Goal: Task Accomplishment & Management: Manage account settings

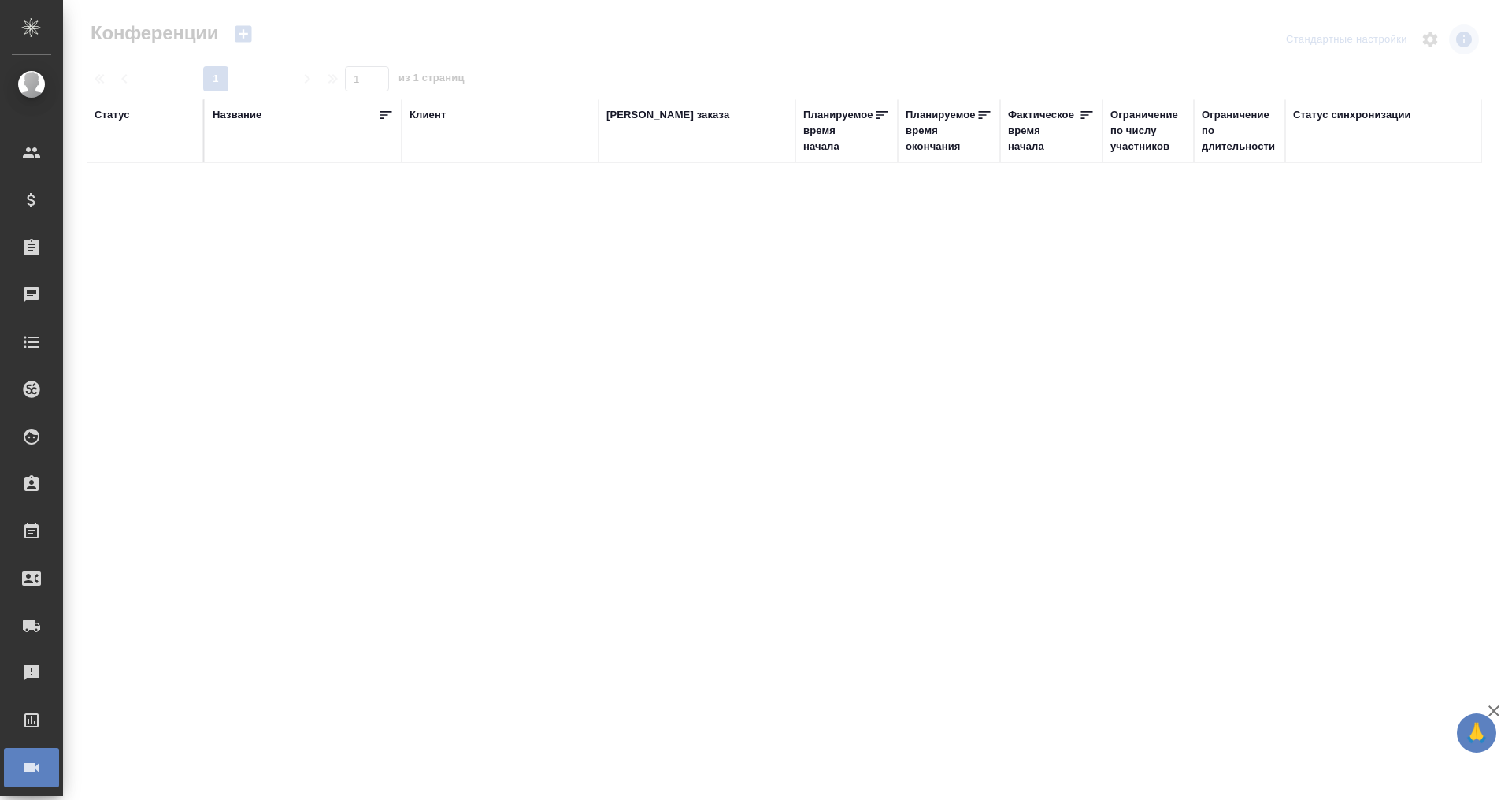
type input "[PERSON_NAME]"
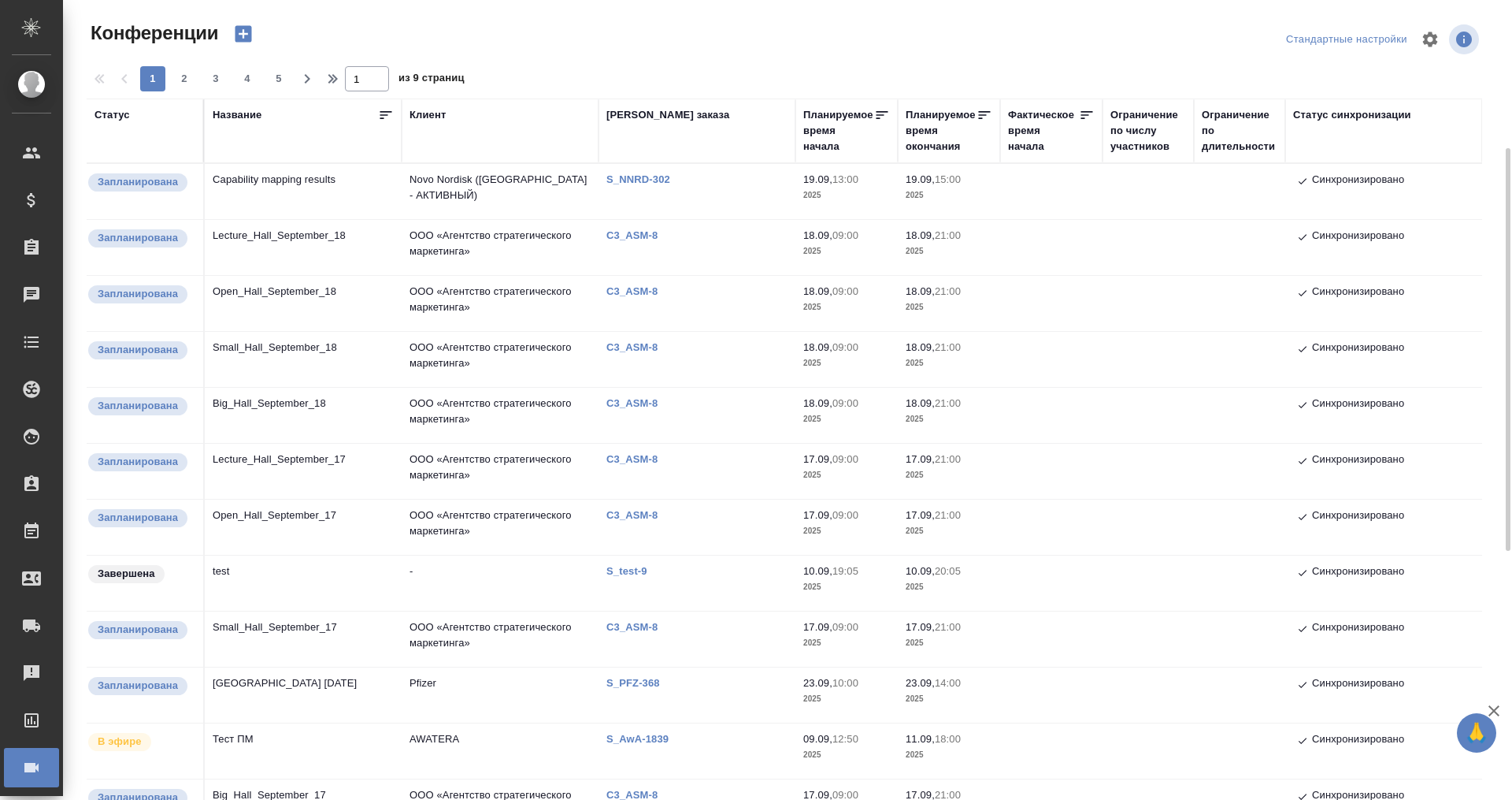
scroll to position [99, 0]
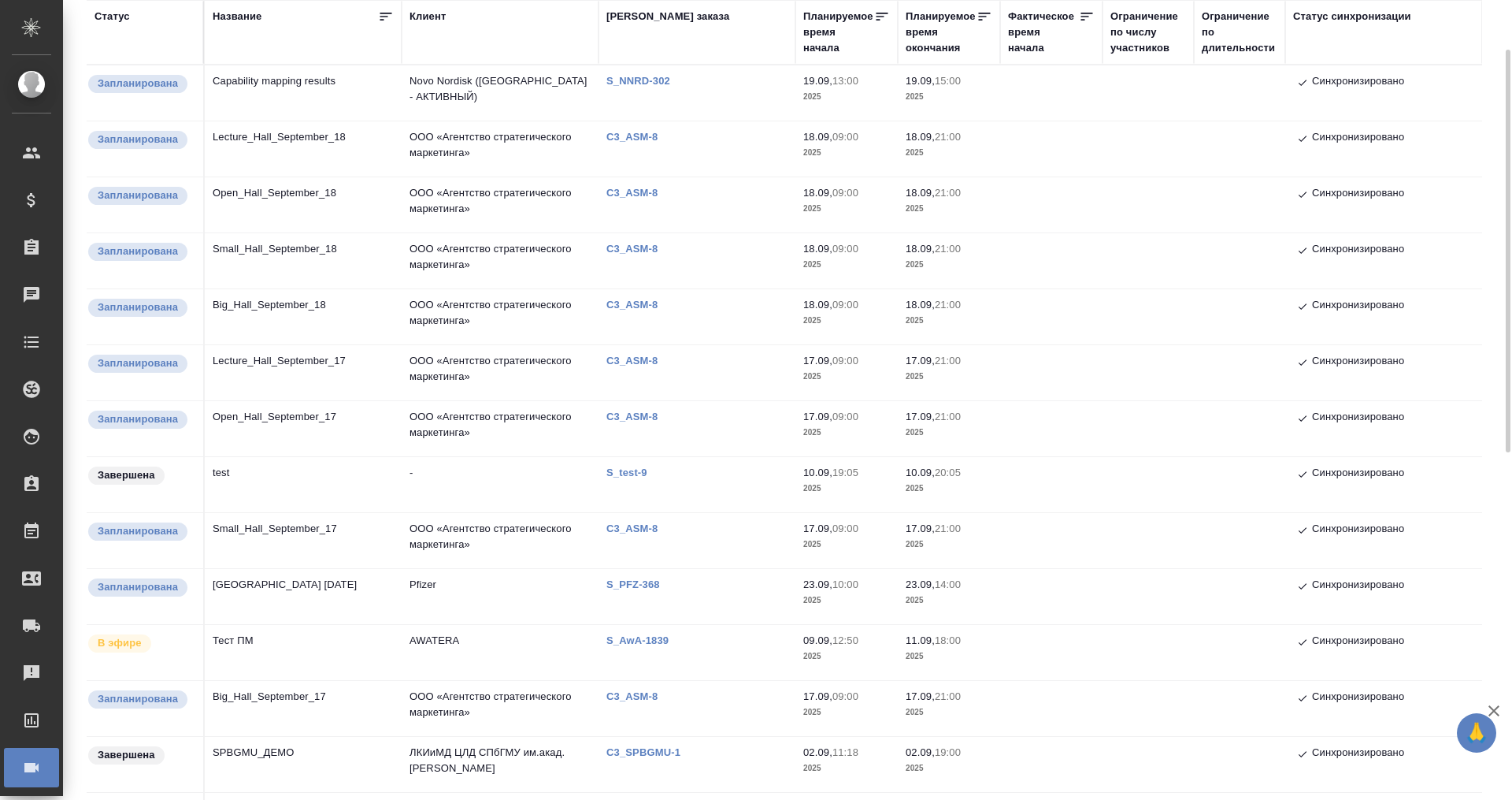
click at [245, 642] on td "Тест ПМ" at bounding box center [303, 652] width 197 height 55
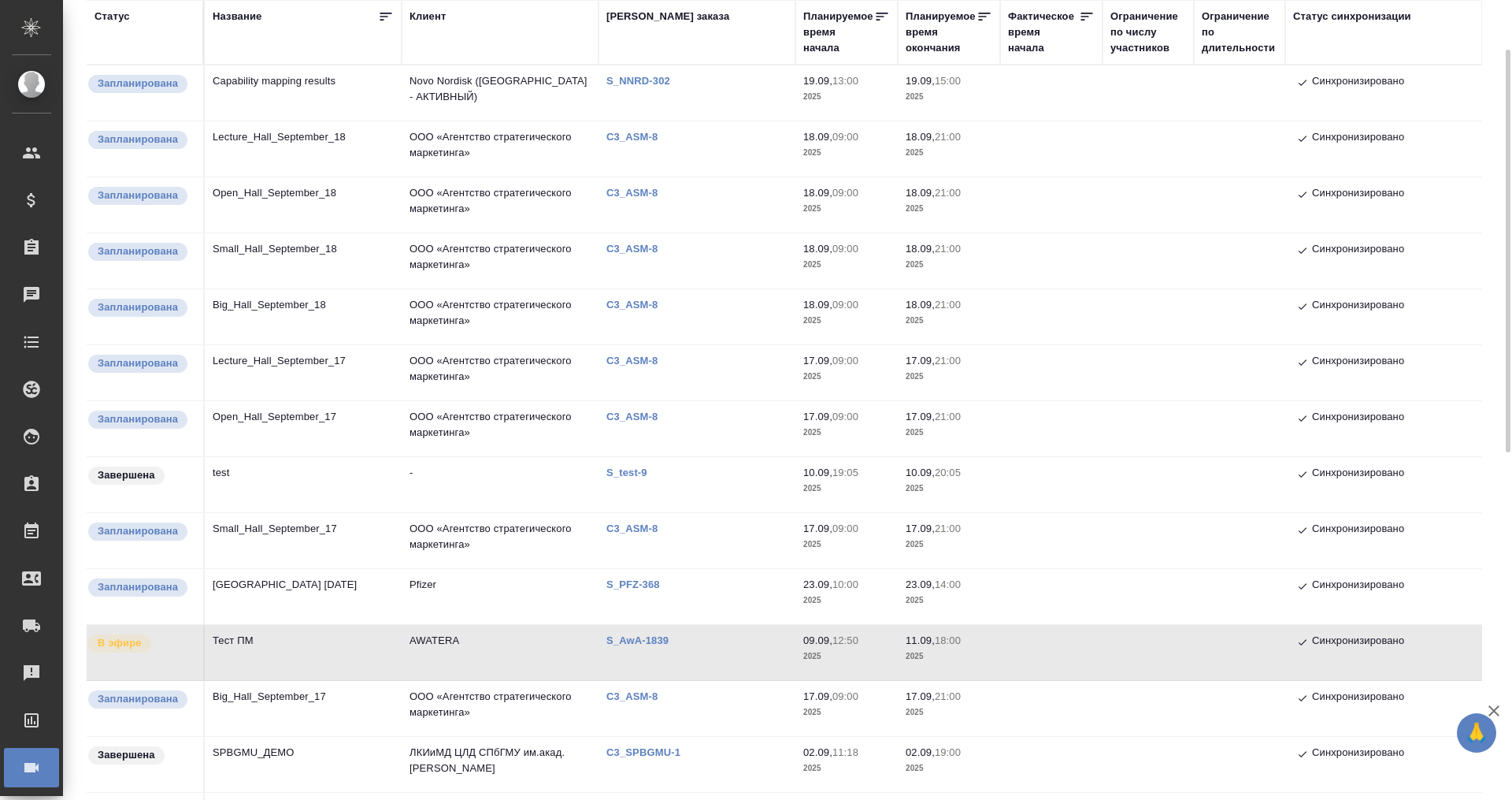
click at [245, 642] on td "Тест ПМ" at bounding box center [303, 652] width 197 height 55
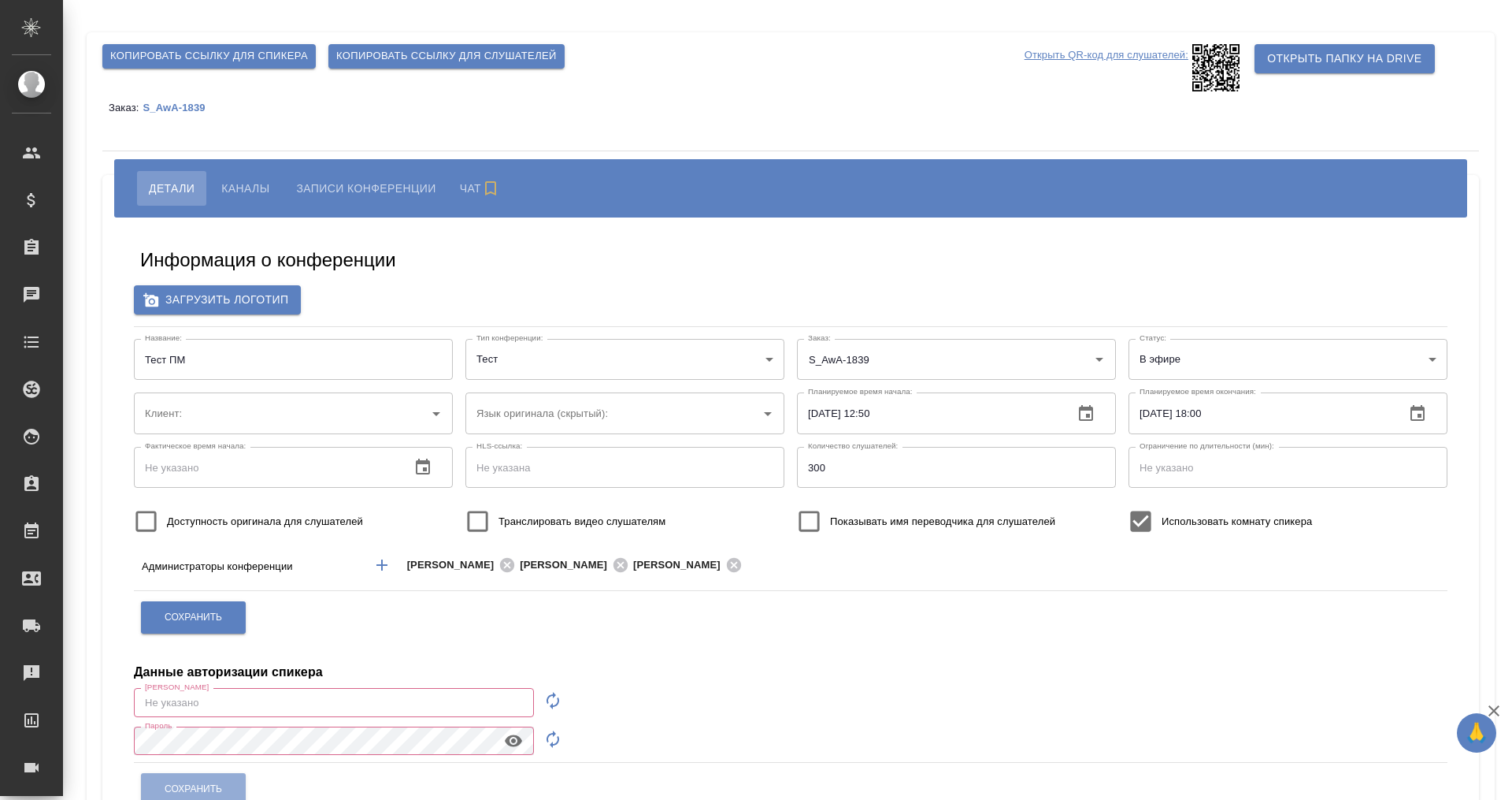
type input "Белорусский"
type input "AWATERA"
type input "m.plekhanova@awatera.com"
click at [1216, 407] on input "11.09.2025 18:00" at bounding box center [1261, 413] width 264 height 41
click at [1414, 411] on icon "button" at bounding box center [1417, 413] width 19 height 19
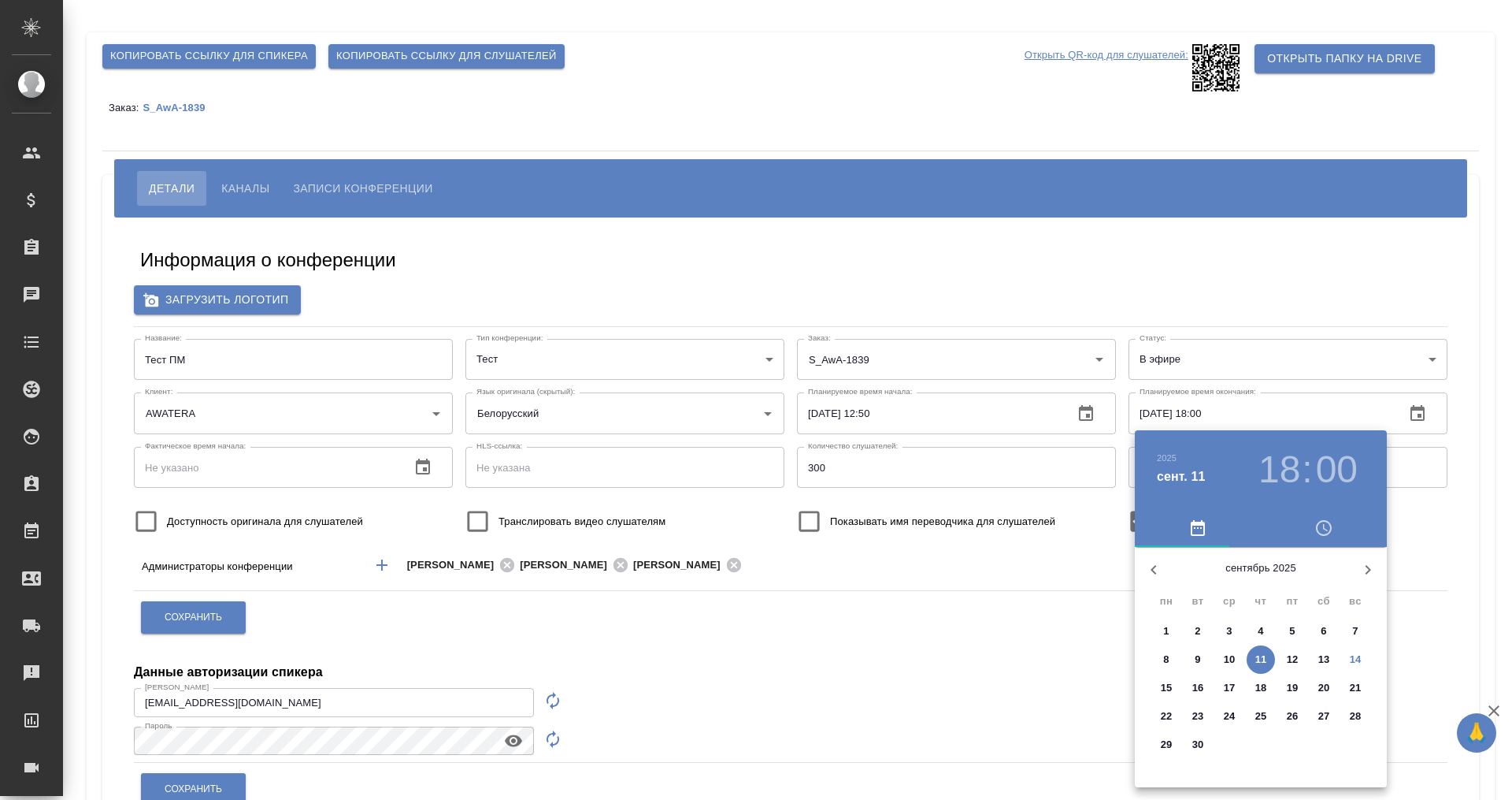
click at [1352, 647] on button "14" at bounding box center [1355, 659] width 29 height 29
type input "14.09.2025 18:00"
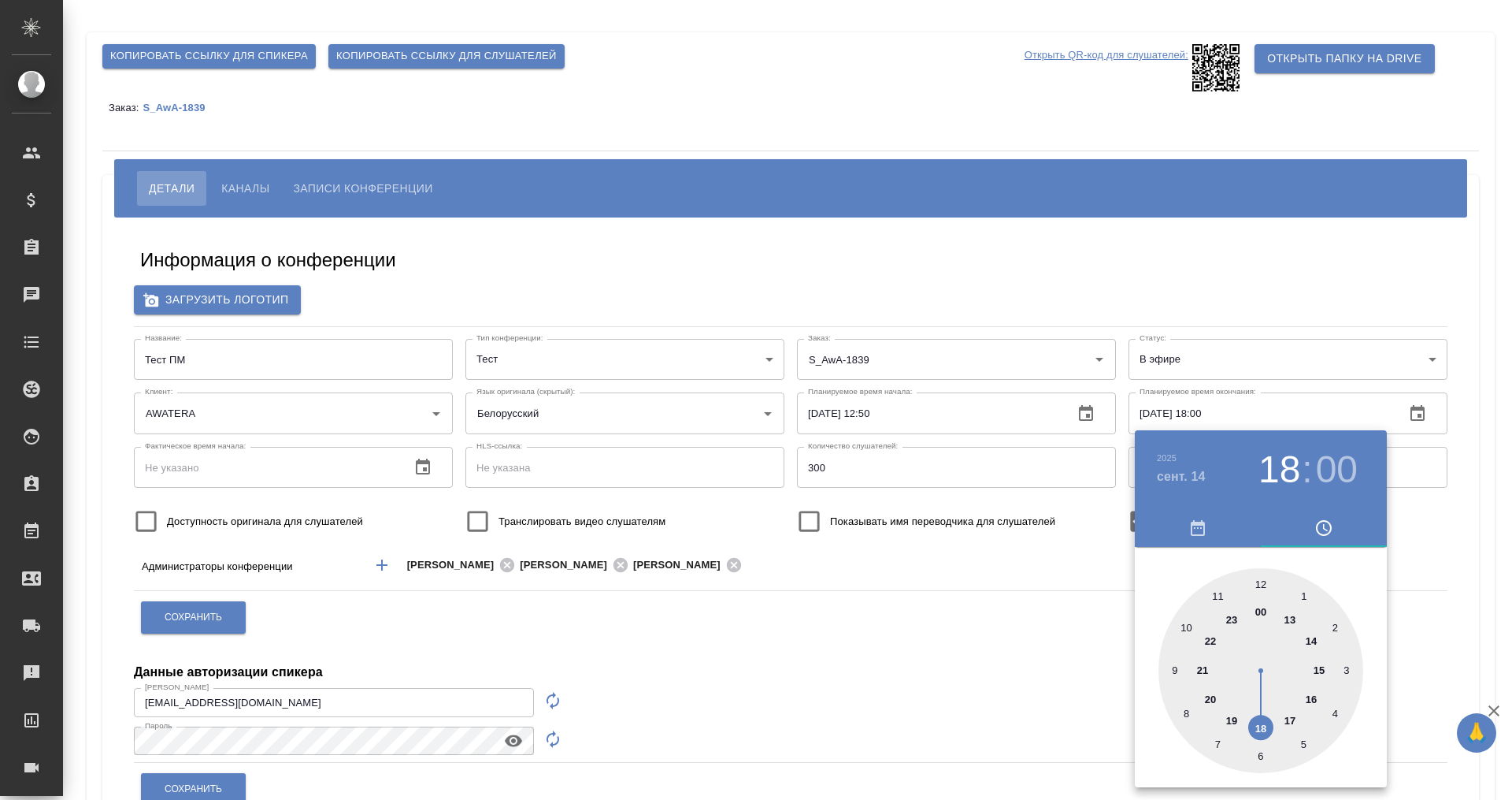
click at [1015, 662] on div at bounding box center [756, 400] width 1512 height 800
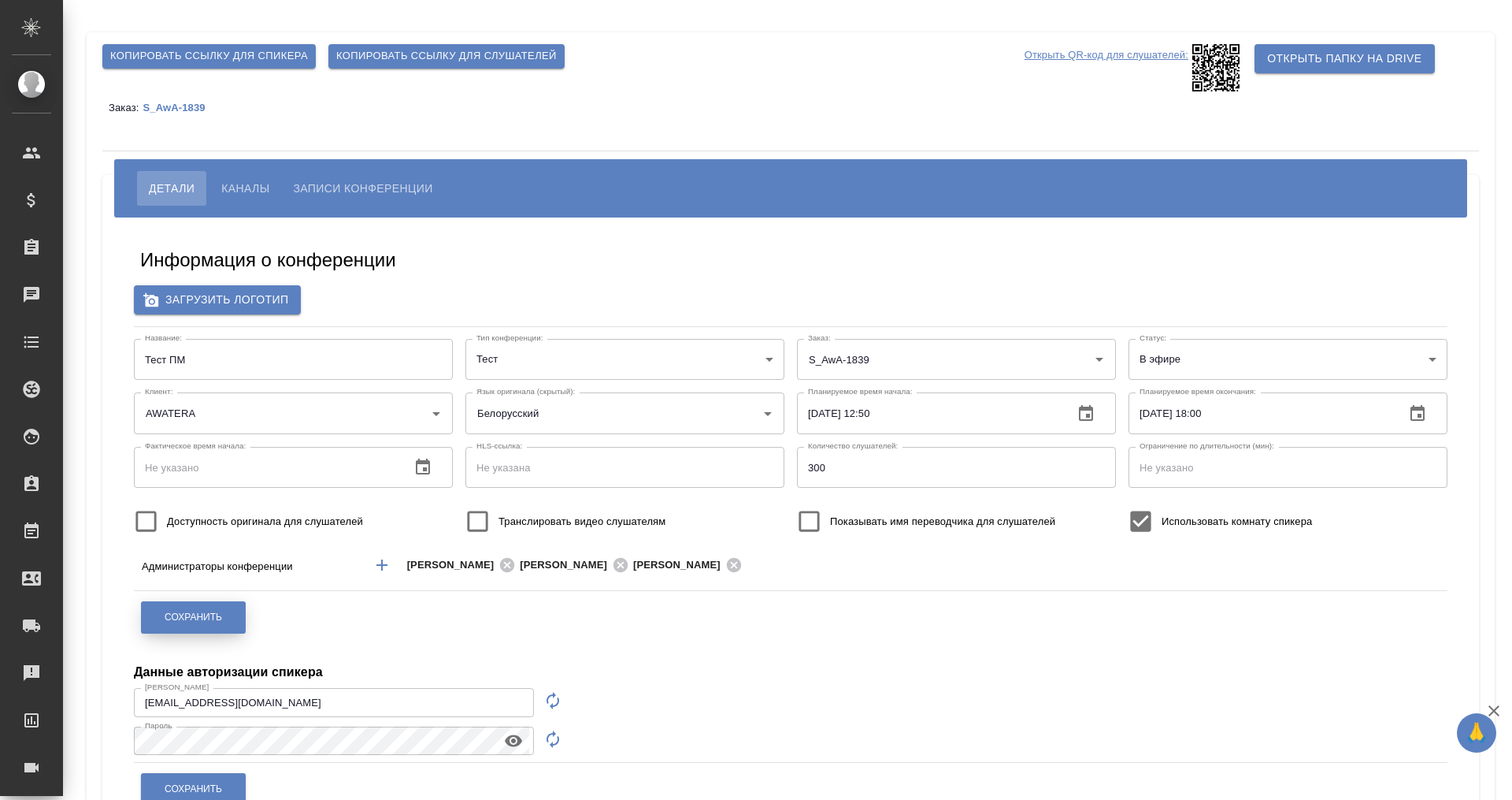
click at [189, 611] on span "Сохранить" at bounding box center [193, 618] width 57 height 14
click at [254, 47] on span "Копировать ссылку для спикера" at bounding box center [209, 56] width 198 height 18
click at [549, 693] on icon "button" at bounding box center [553, 700] width 19 height 19
type input "speaker_wimoGbIB"
click at [546, 740] on icon "button" at bounding box center [553, 739] width 19 height 19
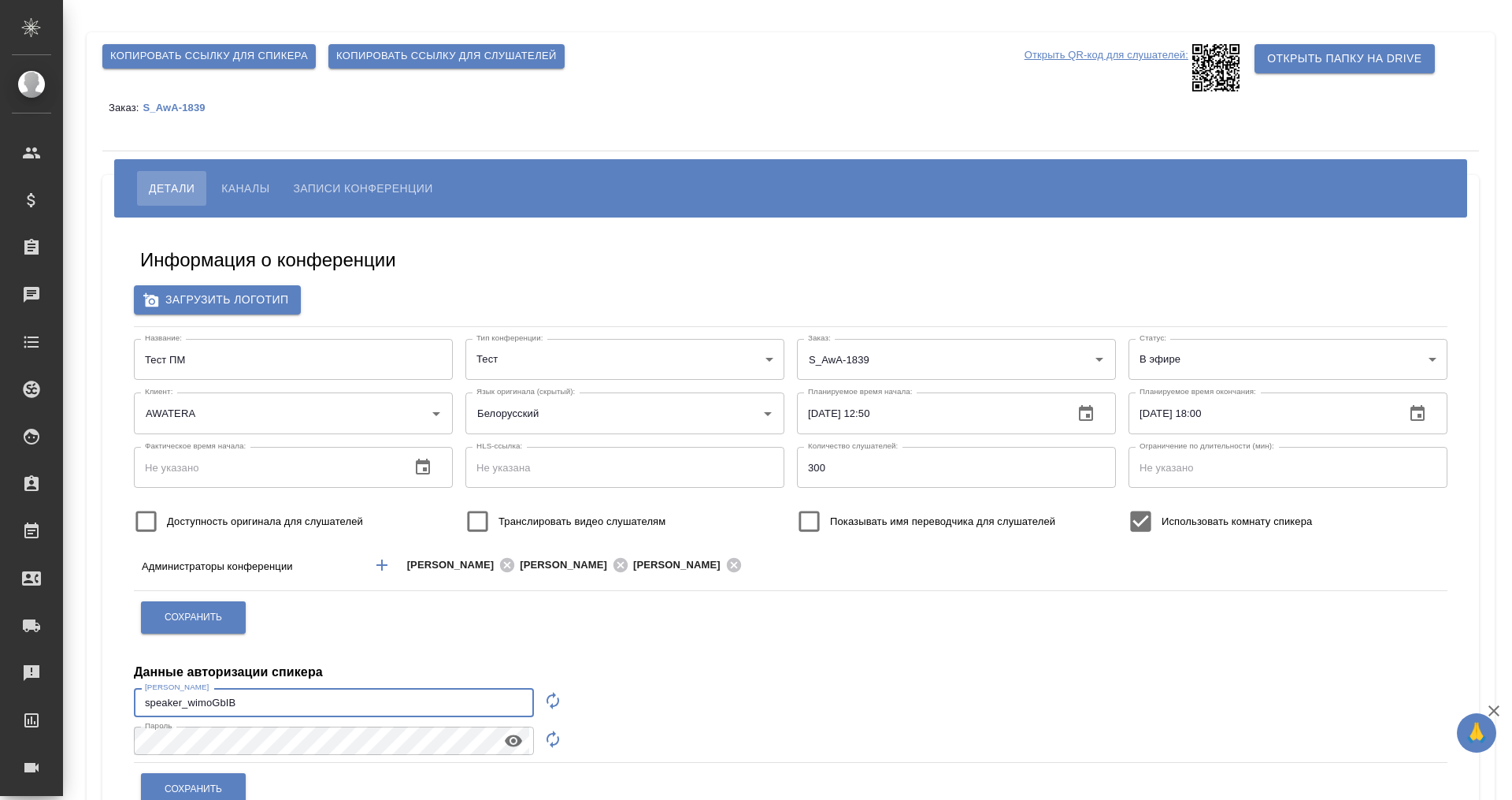
drag, startPoint x: 383, startPoint y: 700, endPoint x: 101, endPoint y: 700, distance: 282.0
click at [101, 700] on div "Копировать ссылку для спикера Копировать ссылку для слушателей Открыть QR-код д…" at bounding box center [791, 453] width 1409 height 842
click at [496, 742] on button "button" at bounding box center [513, 741] width 37 height 24
click at [125, 738] on div "Информация о конференции Загрузить логотип Название: Тест ПМ Название: Тип конф…" at bounding box center [791, 528] width 1346 height 598
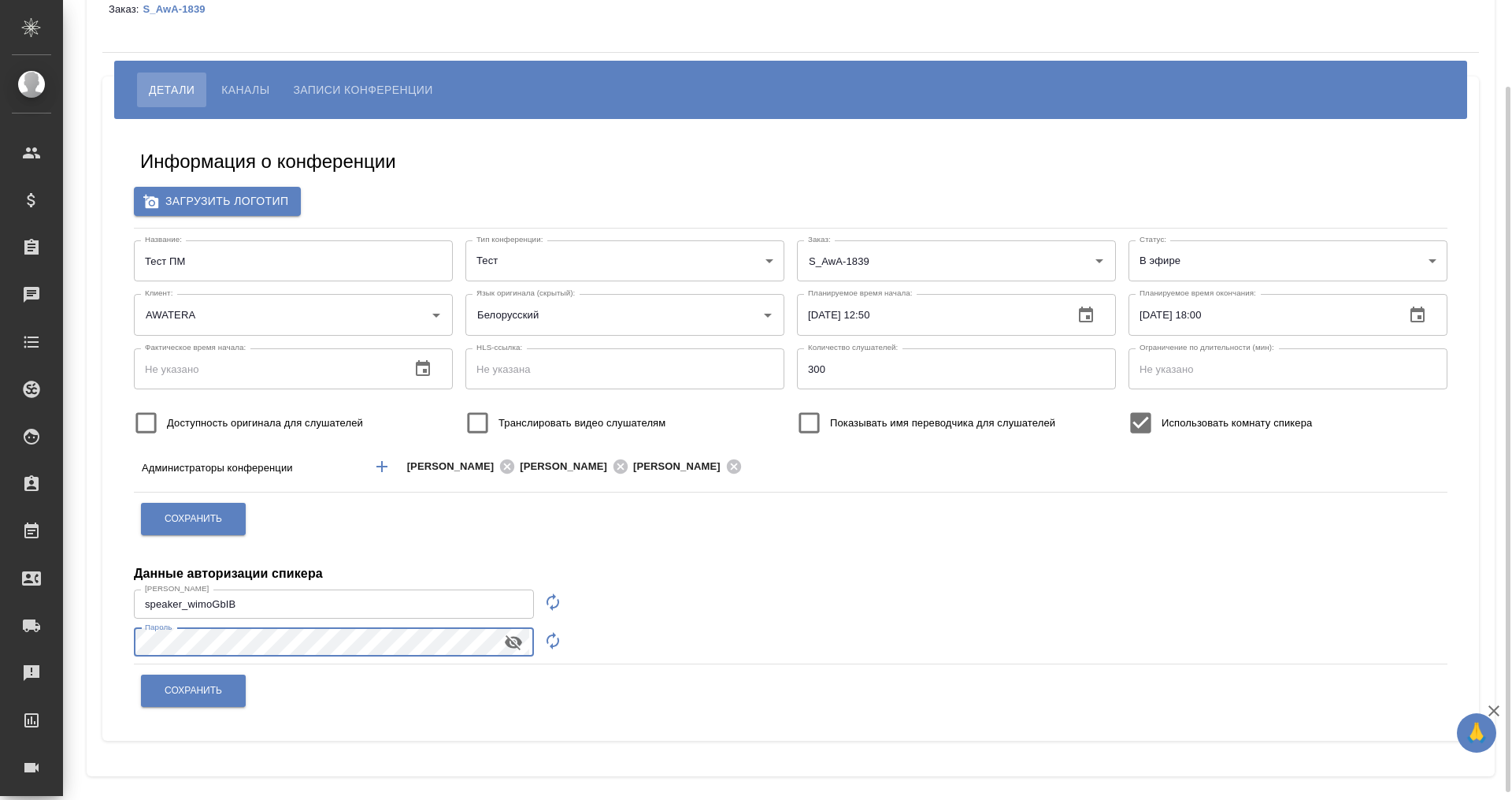
scroll to position [107, 0]
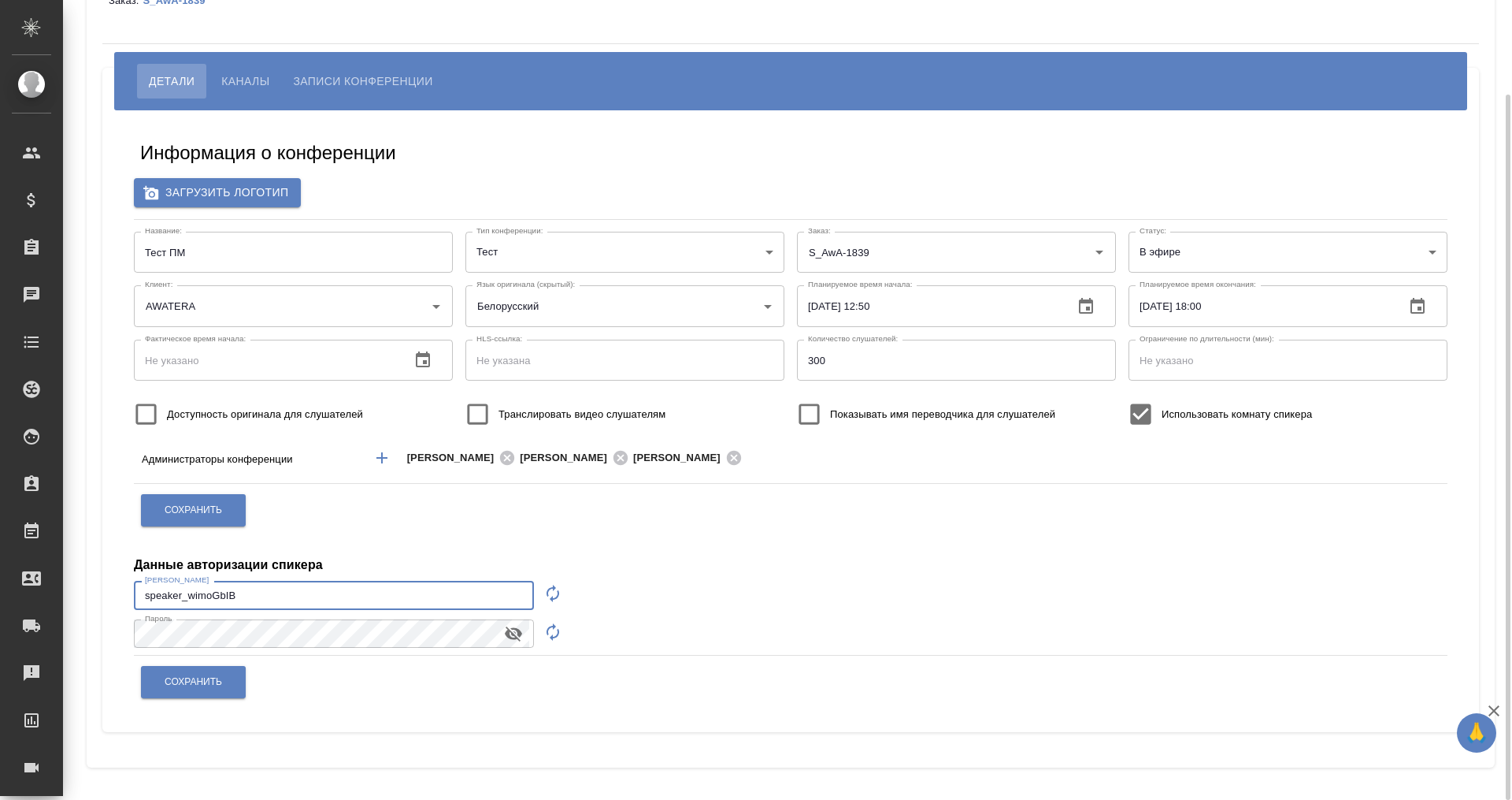
click at [232, 589] on input "speaker_wimoGbIB" at bounding box center [334, 594] width 400 height 29
drag, startPoint x: 232, startPoint y: 589, endPoint x: 148, endPoint y: 595, distance: 84.2
click at [148, 595] on input "speaker_wimoGbIB" at bounding box center [334, 594] width 400 height 29
click at [621, 589] on div "Информация о конференции Загрузить логотип Название: Тест ПМ Название: Тип конф…" at bounding box center [791, 421] width 1346 height 598
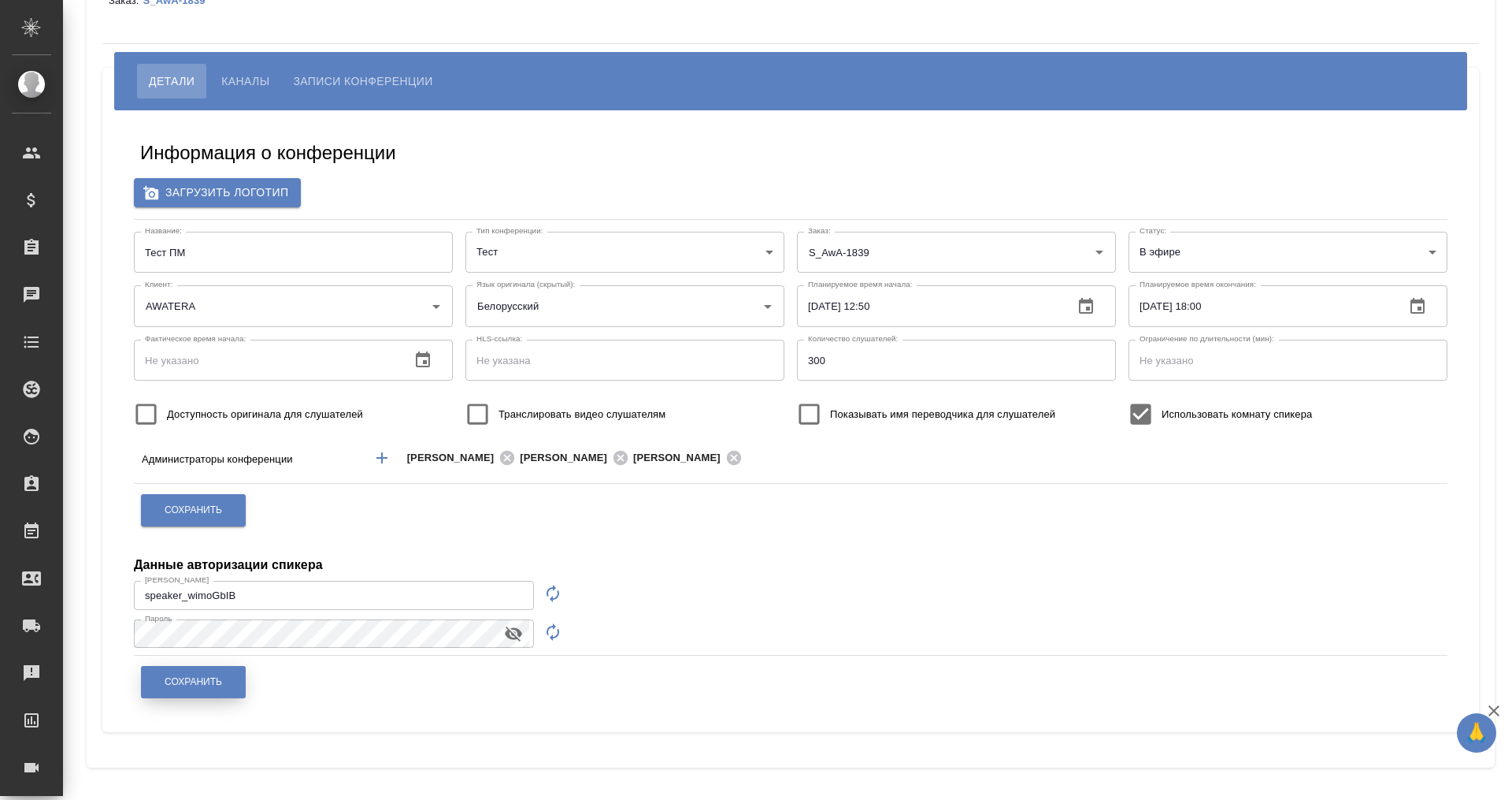
click at [208, 668] on button "Сохранить" at bounding box center [193, 682] width 104 height 33
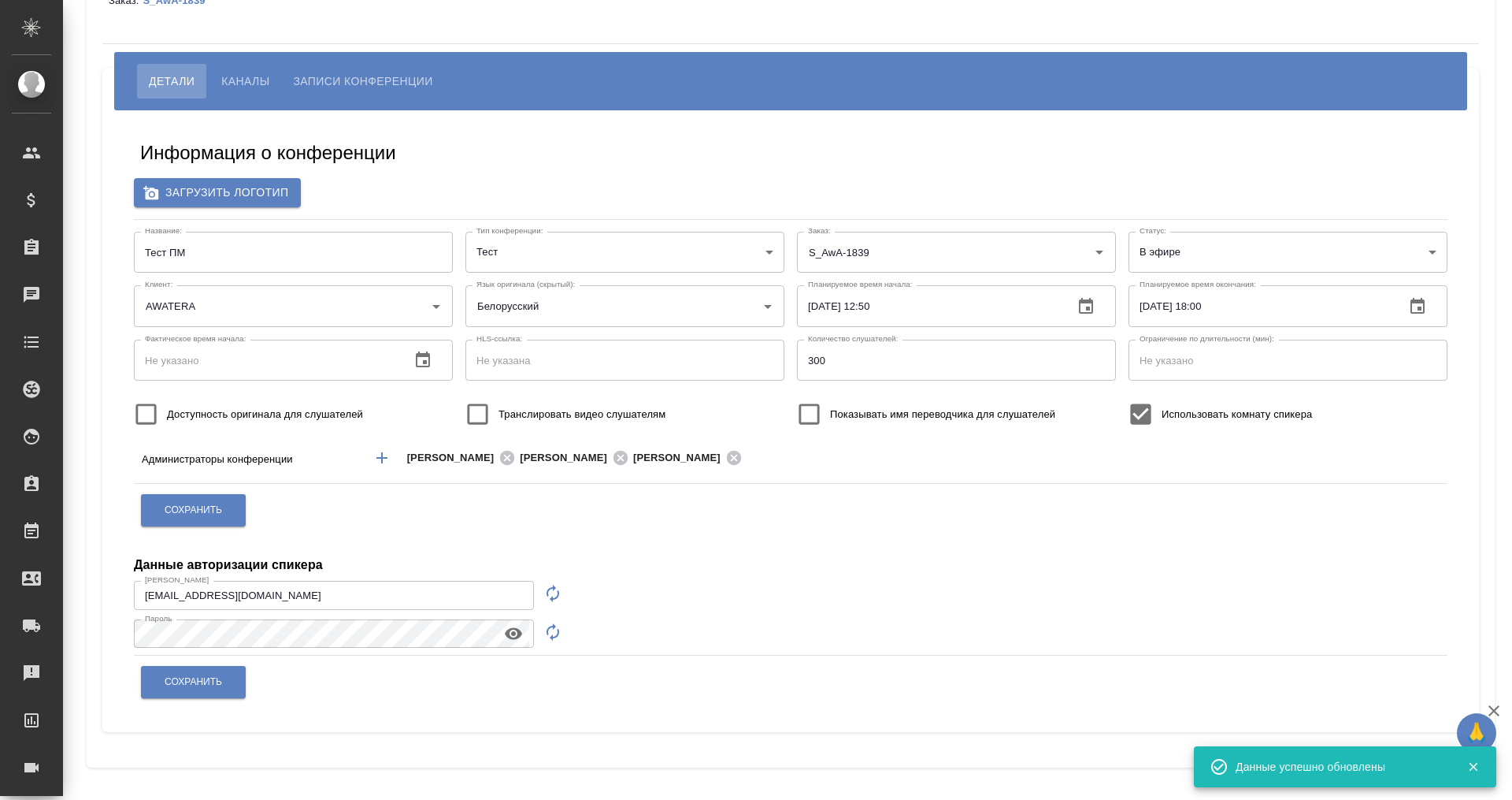
click at [544, 590] on icon "button" at bounding box center [553, 593] width 19 height 19
type input "speaker_H5jidluj"
click at [544, 631] on icon "button" at bounding box center [553, 632] width 19 height 19
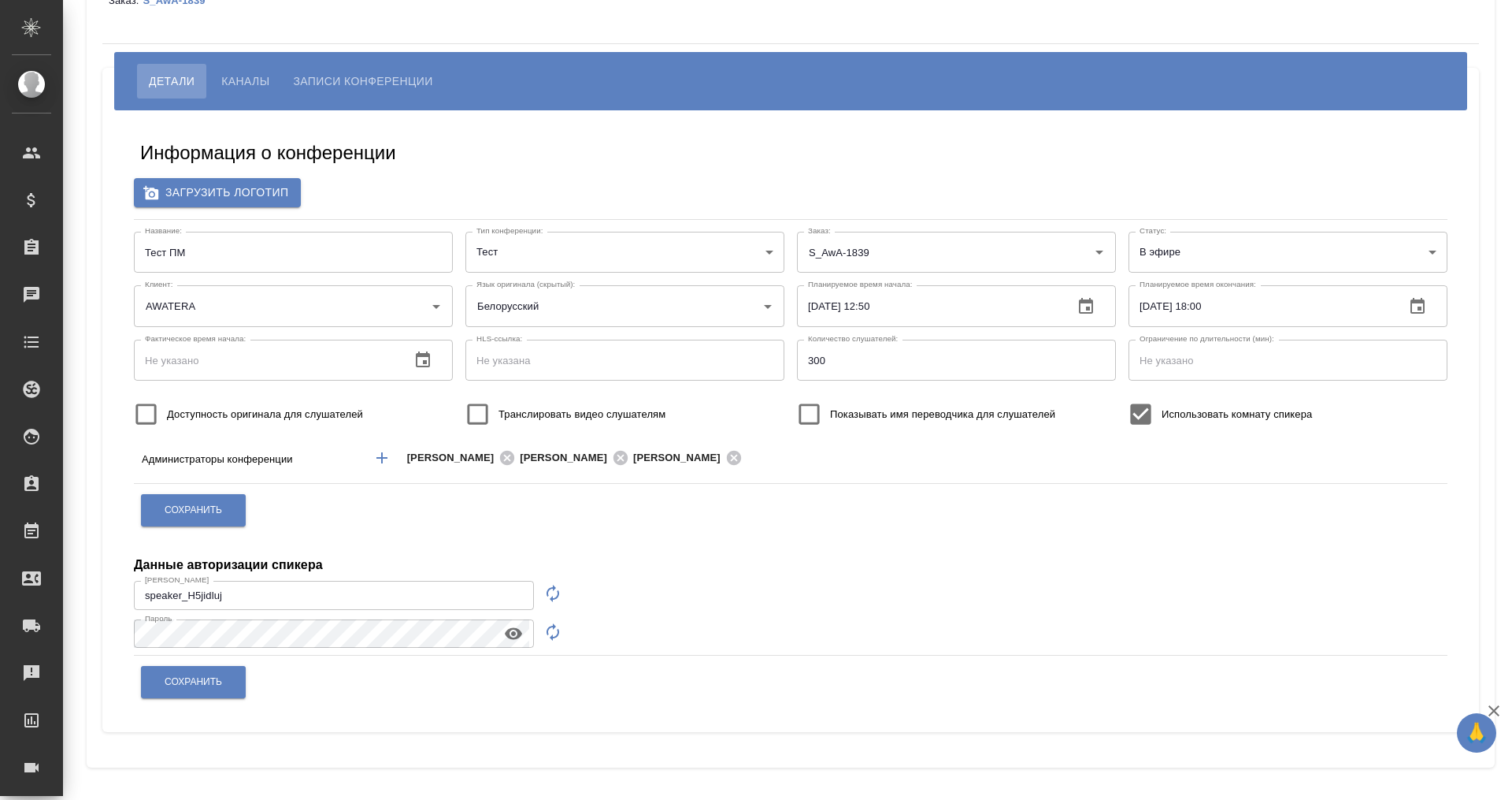
click at [505, 632] on icon "button" at bounding box center [514, 633] width 18 height 12
drag, startPoint x: 289, startPoint y: 592, endPoint x: 156, endPoint y: 600, distance: 133.2
click at [135, 594] on input "speaker_H5jidluj" at bounding box center [334, 594] width 400 height 29
drag, startPoint x: 224, startPoint y: 594, endPoint x: 142, endPoint y: 594, distance: 82.0
click at [142, 594] on input "speaker_H5jidluj" at bounding box center [334, 594] width 400 height 29
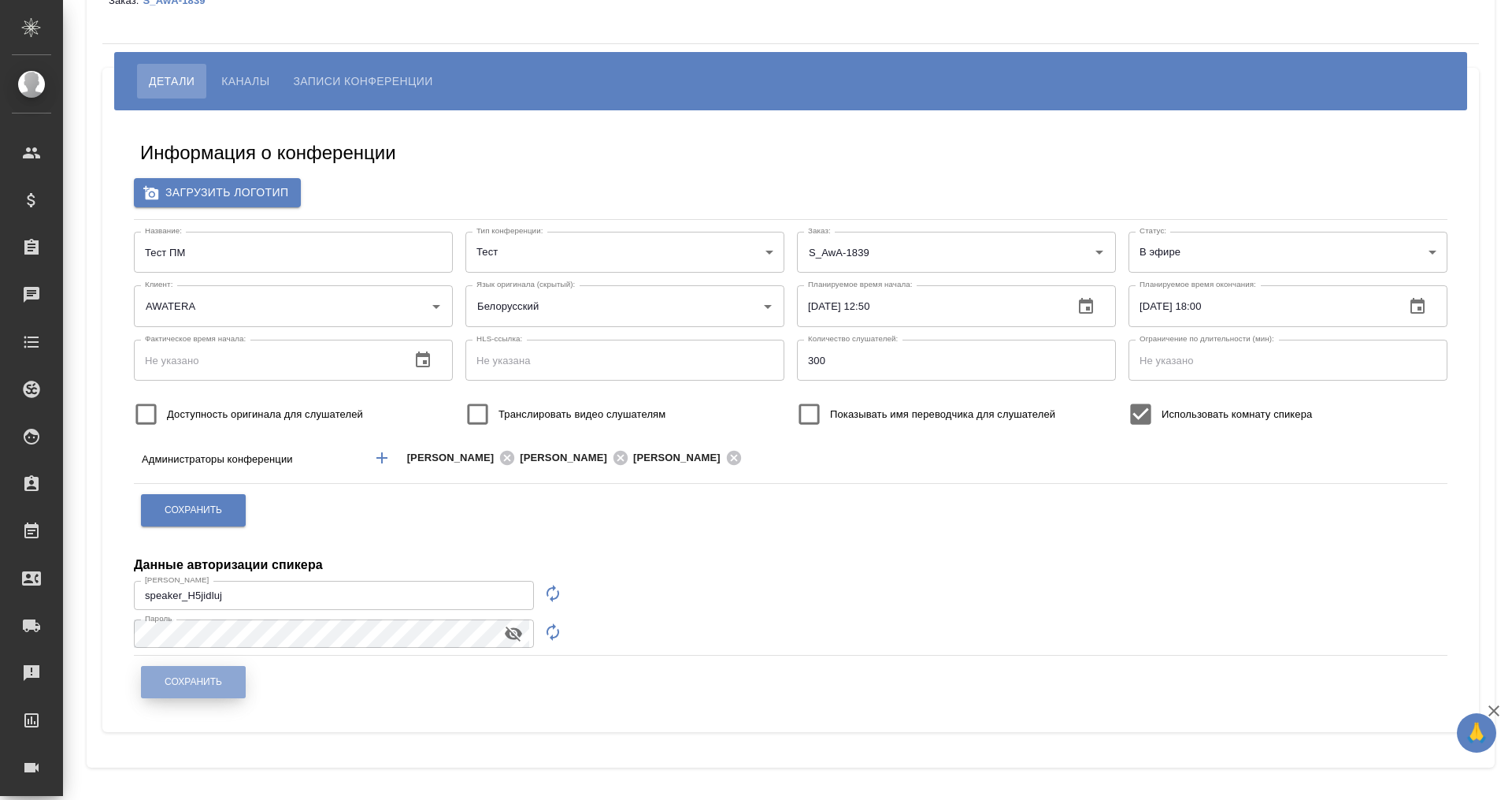
drag, startPoint x: 215, startPoint y: 679, endPoint x: 245, endPoint y: 678, distance: 30.0
click at [215, 678] on span "Сохранить" at bounding box center [193, 682] width 57 height 14
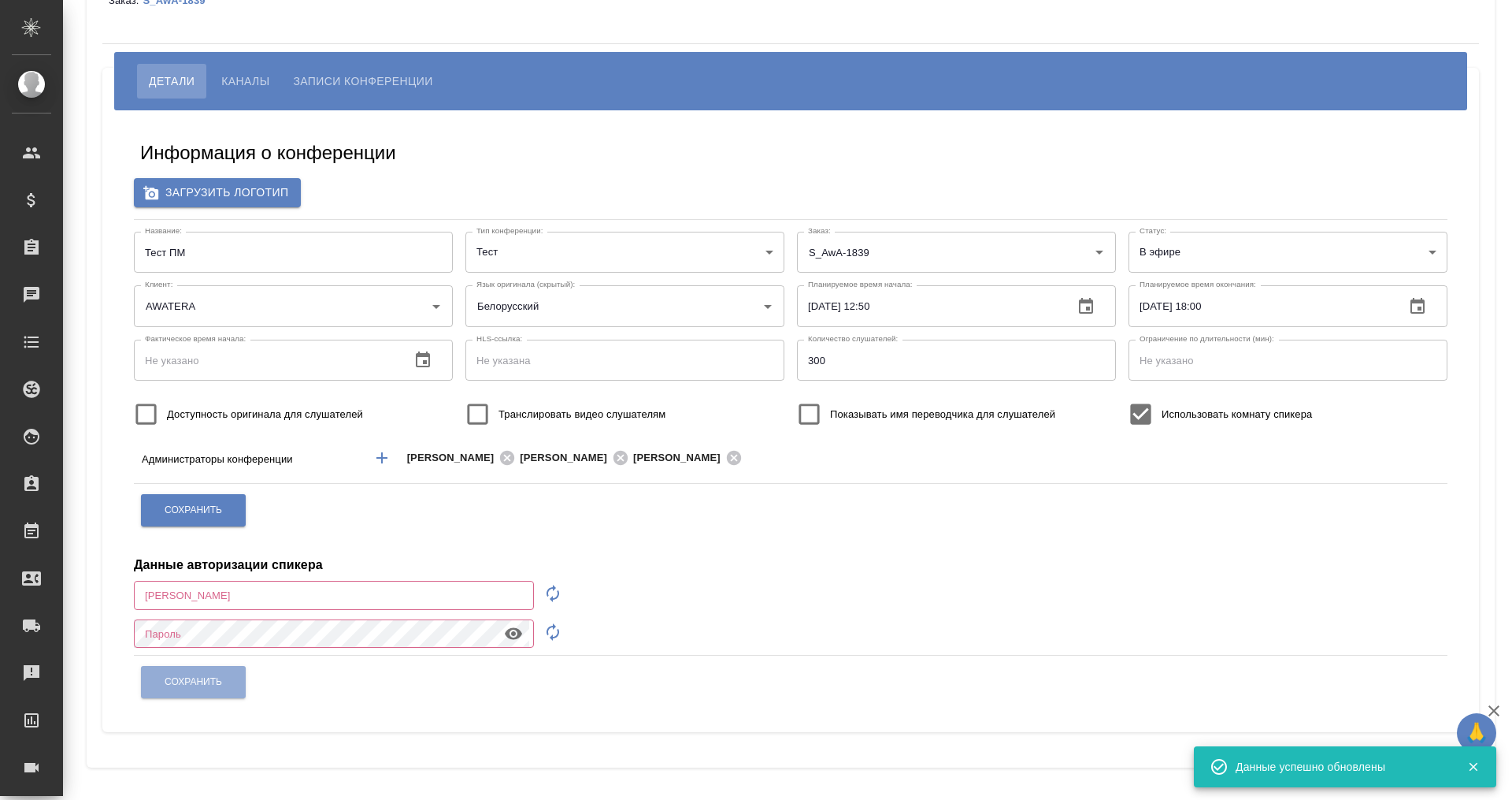
type input "m.plekhanova@awatera.com"
